Goal: Information Seeking & Learning: Check status

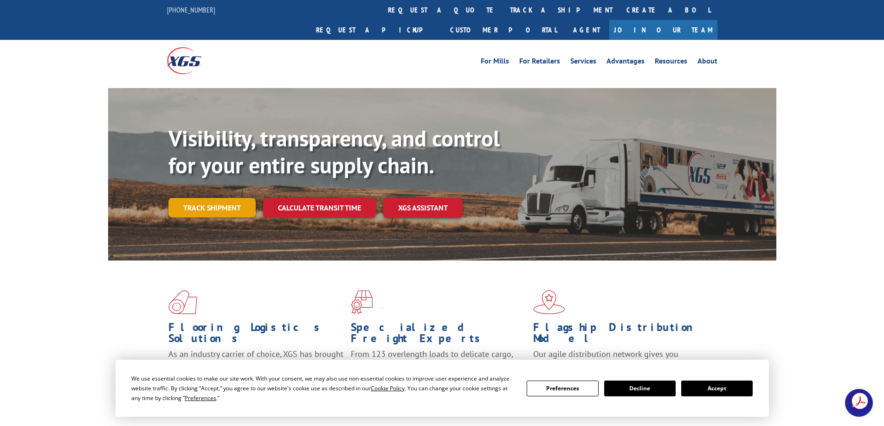
click at [190, 198] on link "Track shipment" at bounding box center [211, 207] width 87 height 19
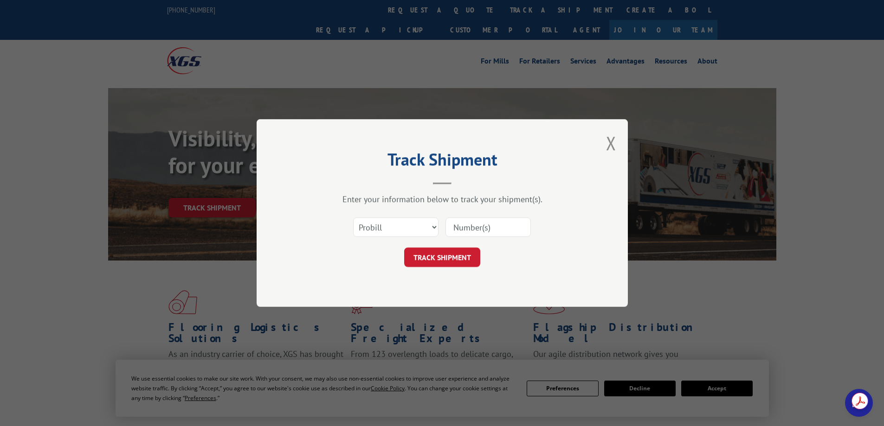
click at [486, 231] on input at bounding box center [487, 227] width 85 height 19
paste input "17489152"
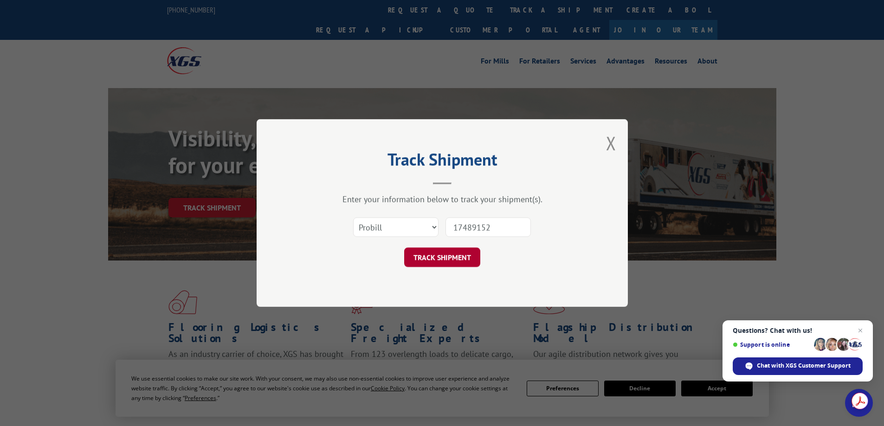
type input "17489152"
click at [446, 255] on button "TRACK SHIPMENT" at bounding box center [442, 257] width 76 height 19
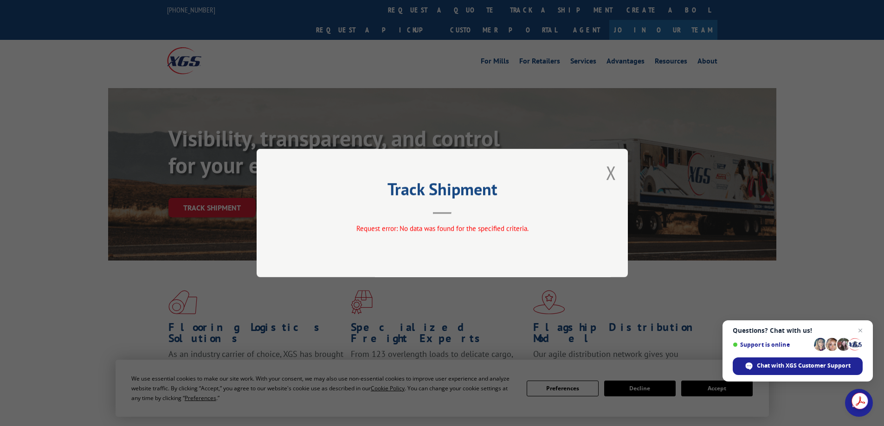
click at [619, 172] on div "Track Shipment Request error: No data was found for the specified criteria." at bounding box center [442, 213] width 371 height 129
click at [608, 176] on button "Close modal" at bounding box center [611, 173] width 10 height 25
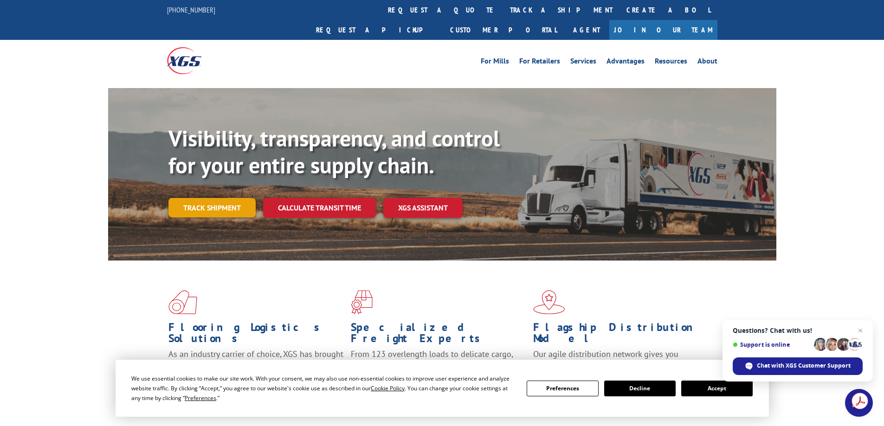
click at [198, 198] on link "Track shipment" at bounding box center [211, 207] width 87 height 19
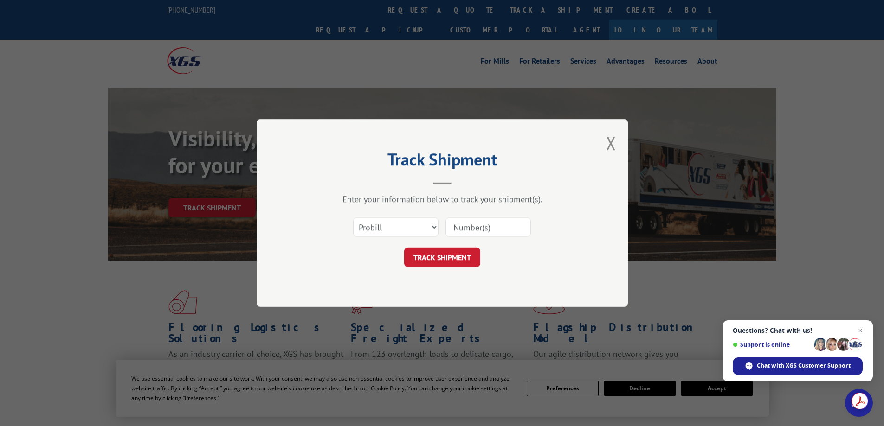
click at [496, 225] on input at bounding box center [487, 227] width 85 height 19
paste input "17489150"
type input "17489150"
click at [461, 260] on button "TRACK SHIPMENT" at bounding box center [442, 257] width 76 height 19
